Goal: Information Seeking & Learning: Learn about a topic

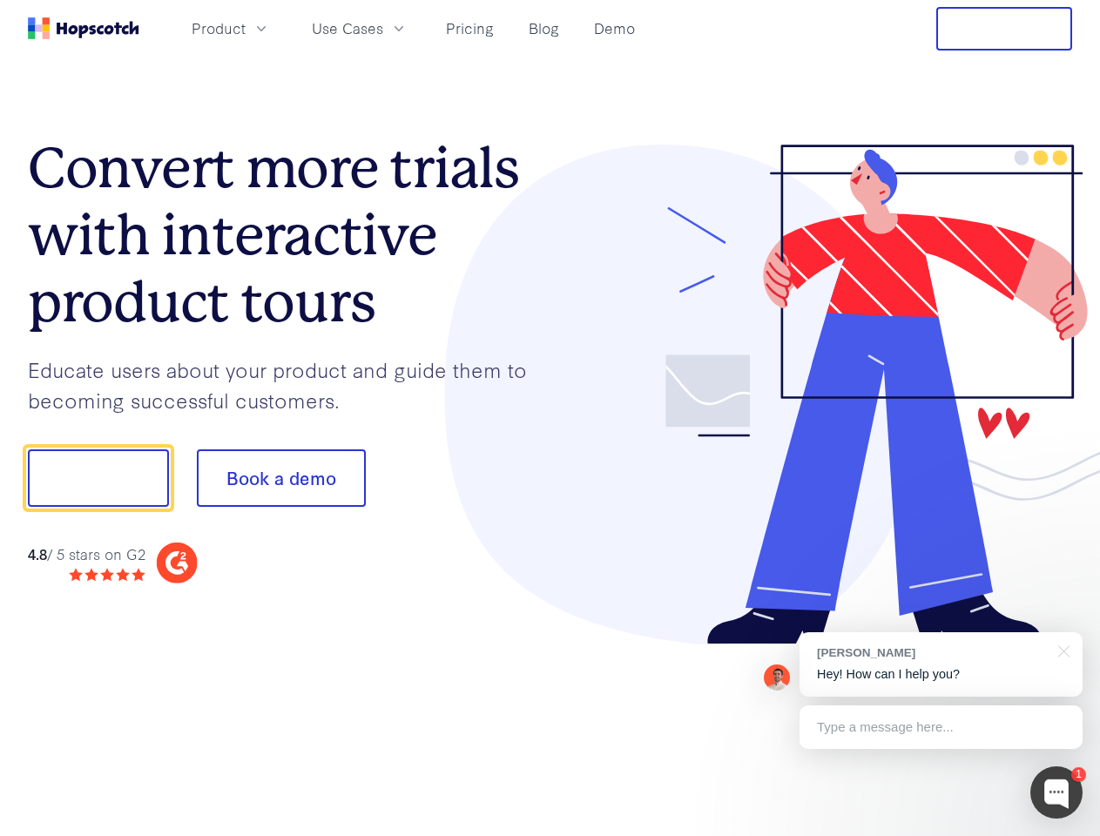
click at [550, 418] on div at bounding box center [811, 395] width 522 height 501
click at [246, 28] on span "Product" at bounding box center [219, 28] width 54 height 22
click at [383, 28] on span "Use Cases" at bounding box center [347, 28] width 71 height 22
click at [1004, 29] on button "Free Trial" at bounding box center [1004, 29] width 136 height 44
click at [98, 478] on button "Show me!" at bounding box center [98, 477] width 141 height 57
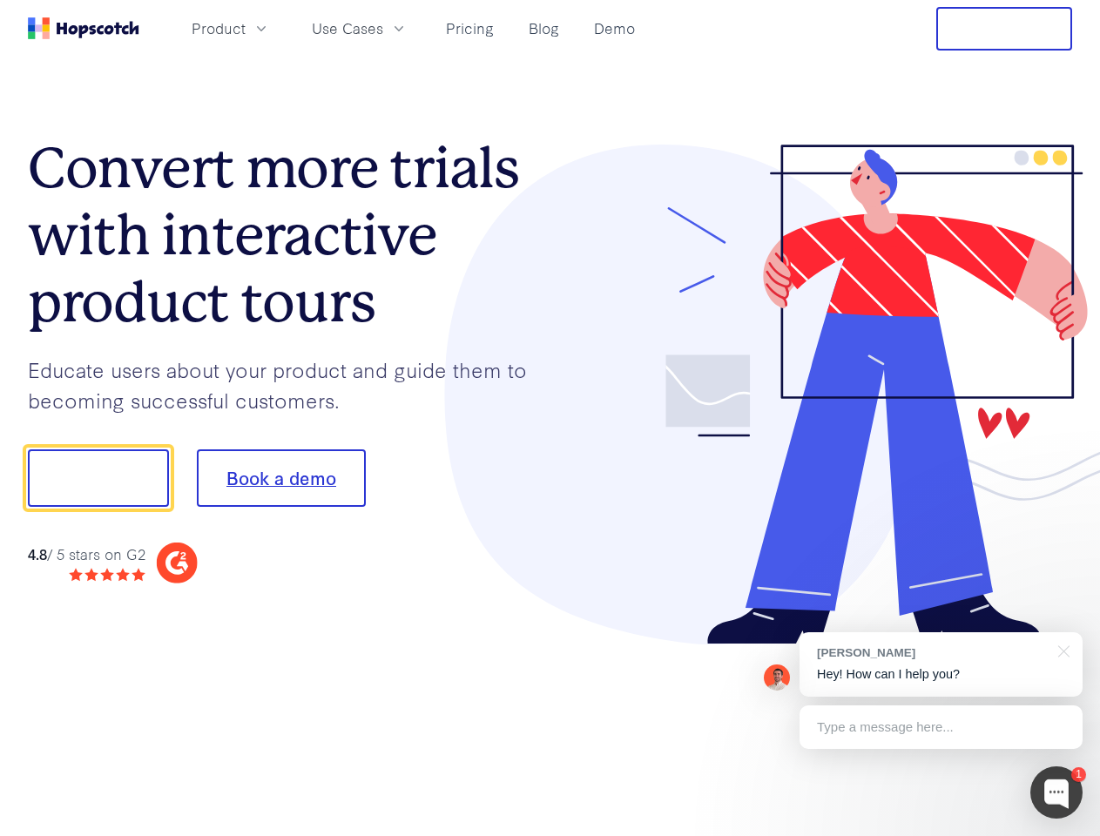
click at [280, 478] on button "Book a demo" at bounding box center [281, 477] width 169 height 57
click at [1056, 792] on div at bounding box center [1056, 792] width 52 height 52
click at [940, 664] on div "[PERSON_NAME] Hey! How can I help you?" at bounding box center [940, 664] width 283 height 64
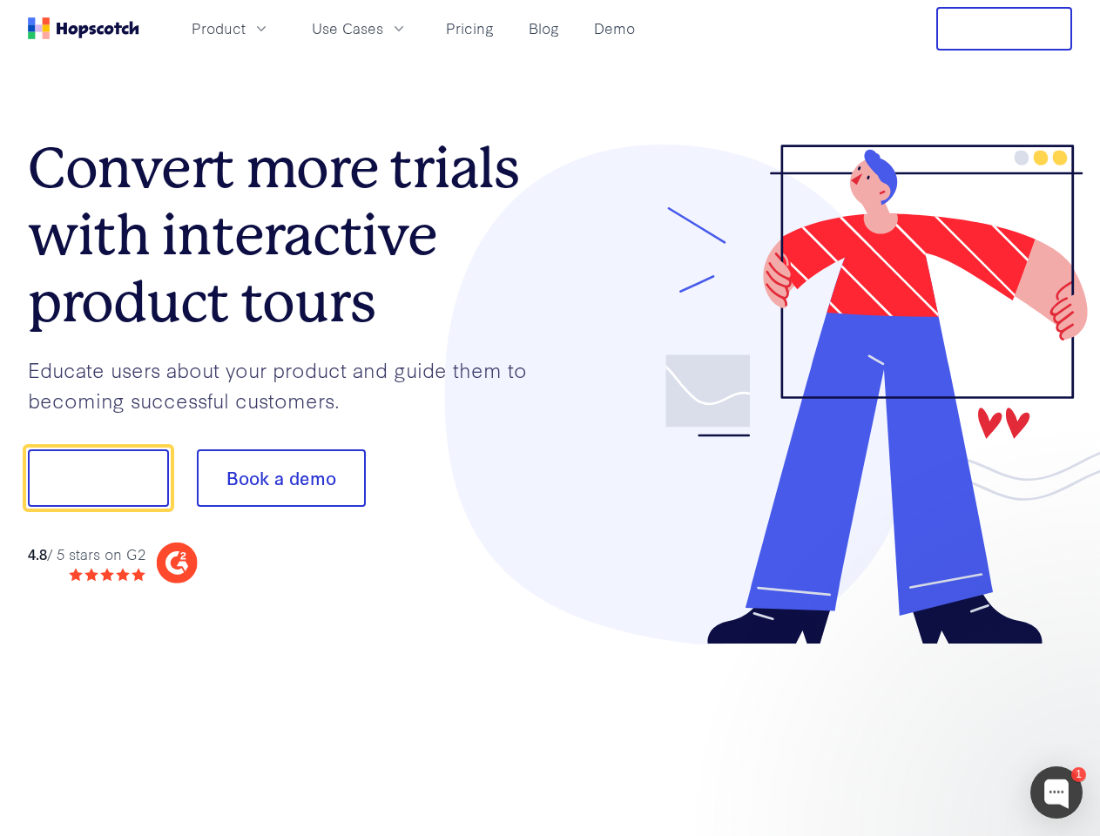
click at [1060, 649] on div at bounding box center [919, 592] width 326 height 347
click at [940, 727] on div at bounding box center [919, 592] width 326 height 347
